Goal: Task Accomplishment & Management: Use online tool/utility

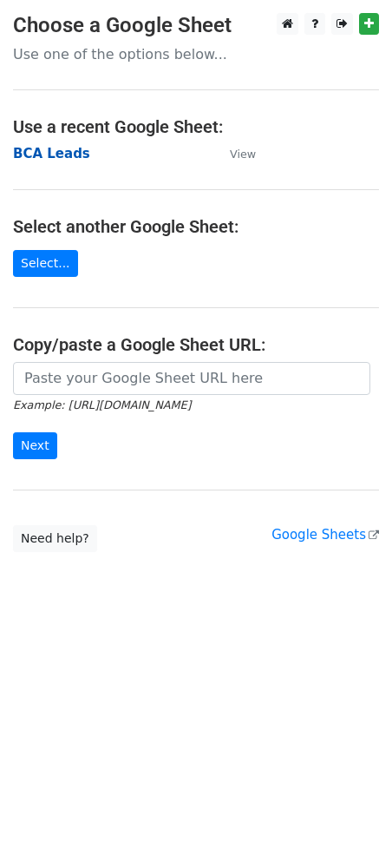
click at [65, 151] on strong "BCA Leads" at bounding box center [51, 154] width 77 height 16
click at [36, 151] on strong "BCA Leads" at bounding box center [51, 154] width 77 height 16
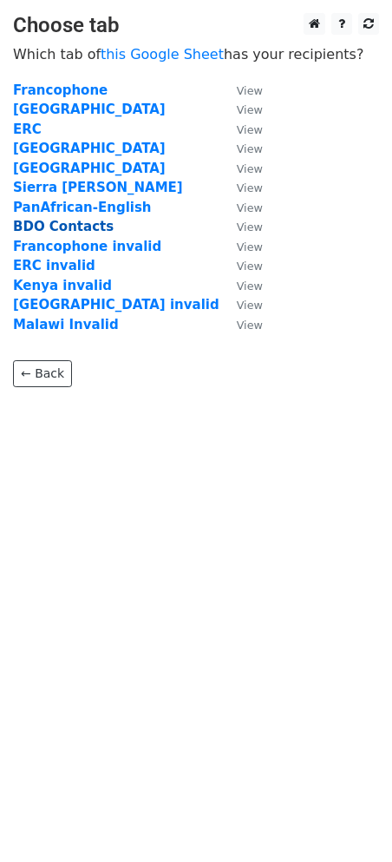
click at [57, 224] on strong "BDO Contacts" at bounding box center [63, 227] width 101 height 16
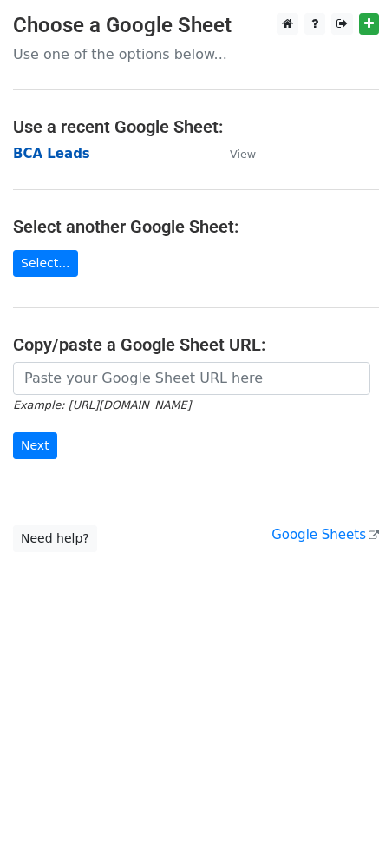
click at [23, 153] on strong "BCA Leads" at bounding box center [51, 154] width 77 height 16
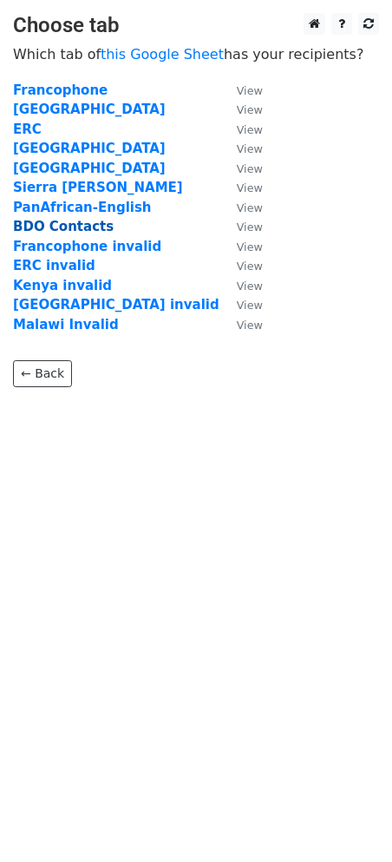
click at [57, 223] on strong "BDO Contacts" at bounding box center [63, 227] width 101 height 16
